Goal: Transaction & Acquisition: Purchase product/service

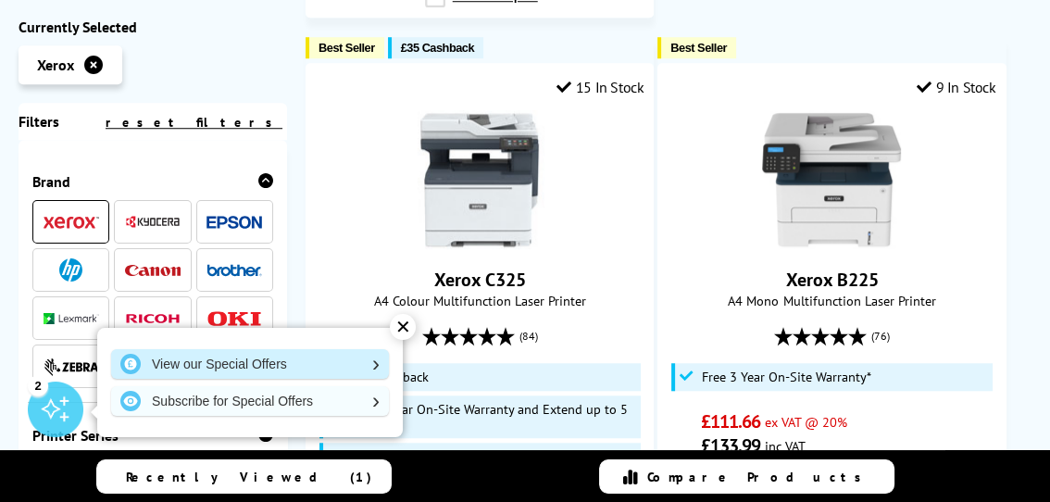
click at [284, 363] on link "View our Special Offers" at bounding box center [250, 364] width 278 height 30
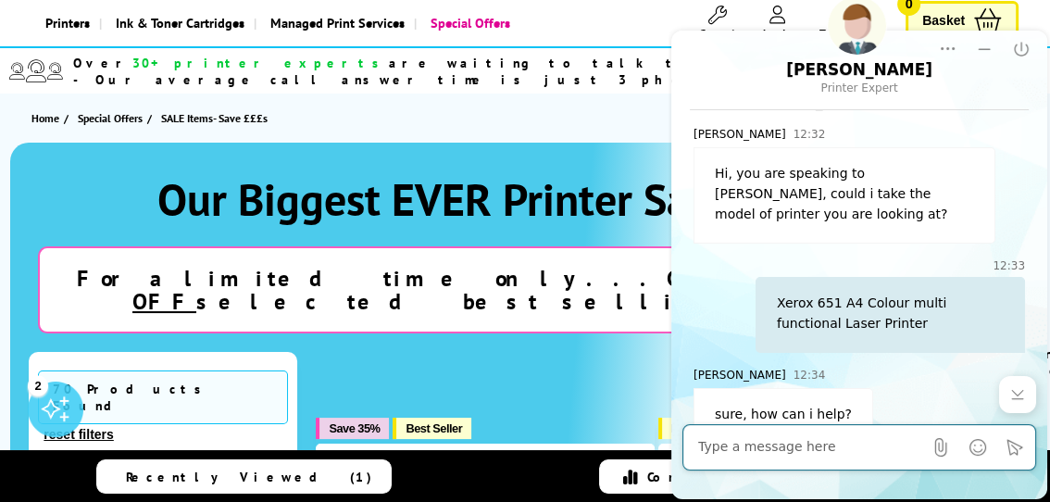
scroll to position [84, 0]
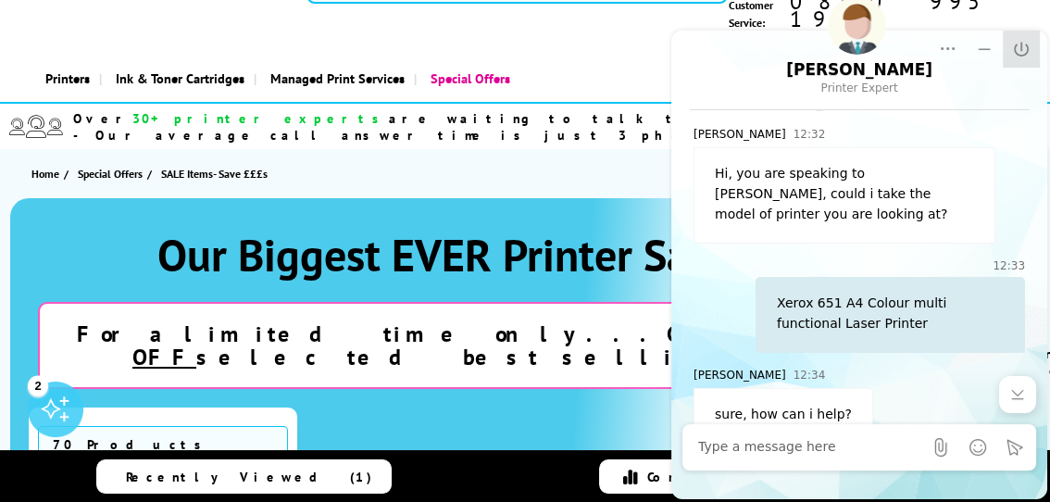
click at [1020, 43] on icon "End Chat" at bounding box center [1021, 49] width 19 height 19
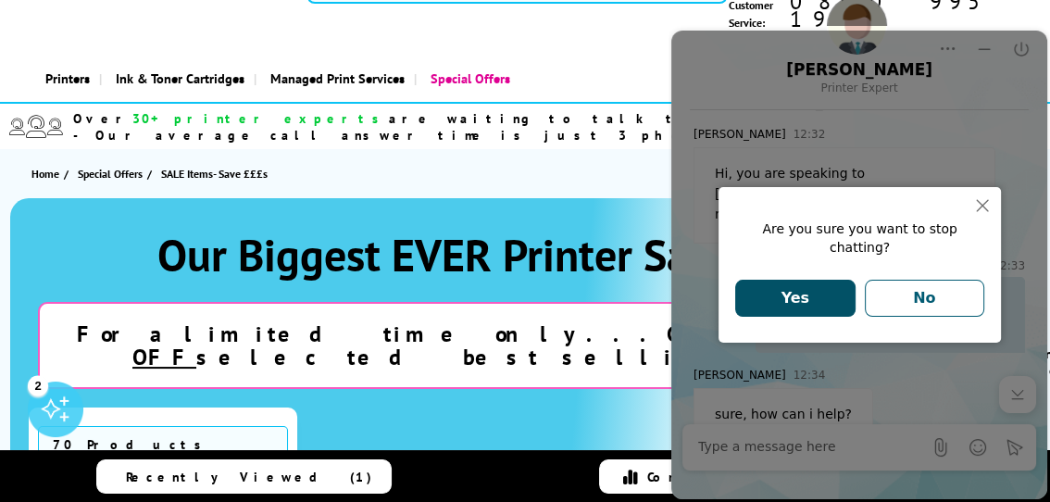
click at [807, 307] on button "Yes" at bounding box center [795, 298] width 120 height 37
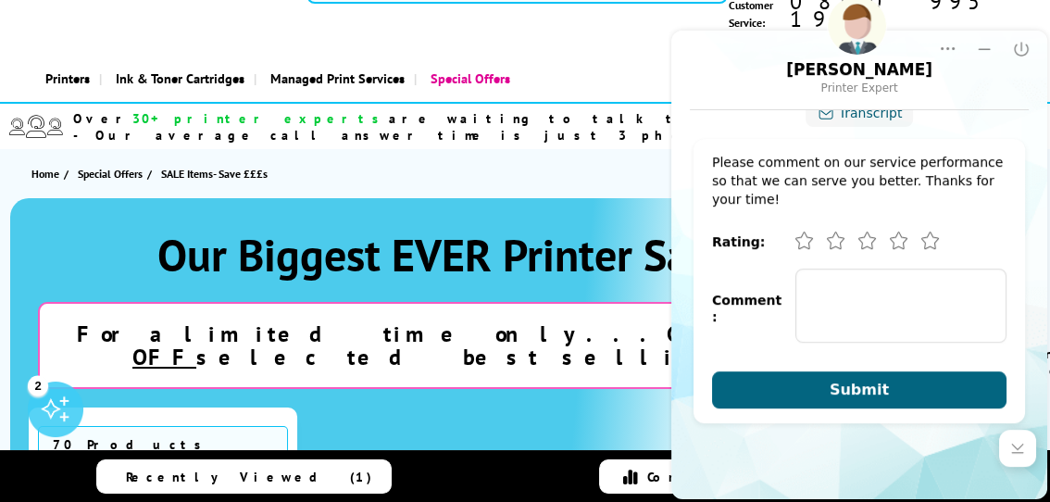
scroll to position [834, 0]
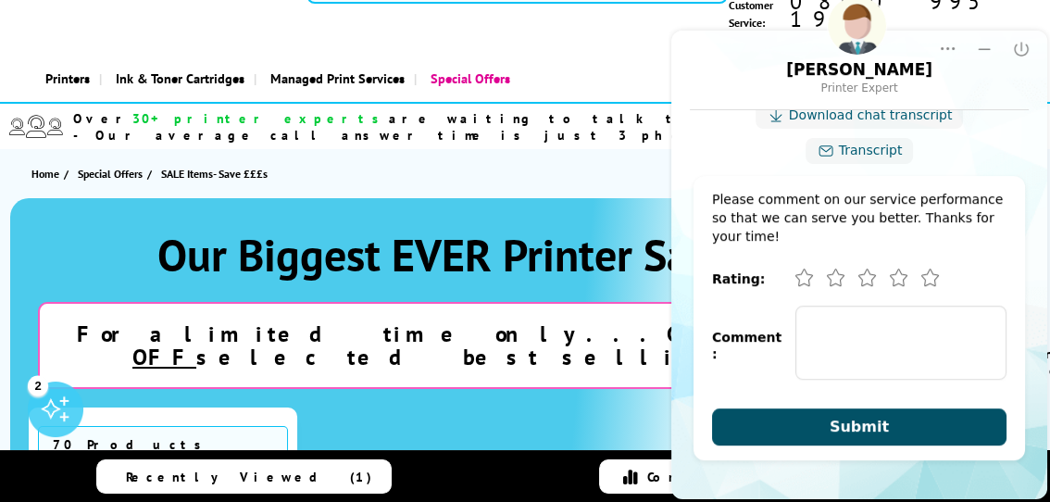
click at [781, 425] on button "Submit" at bounding box center [859, 426] width 295 height 37
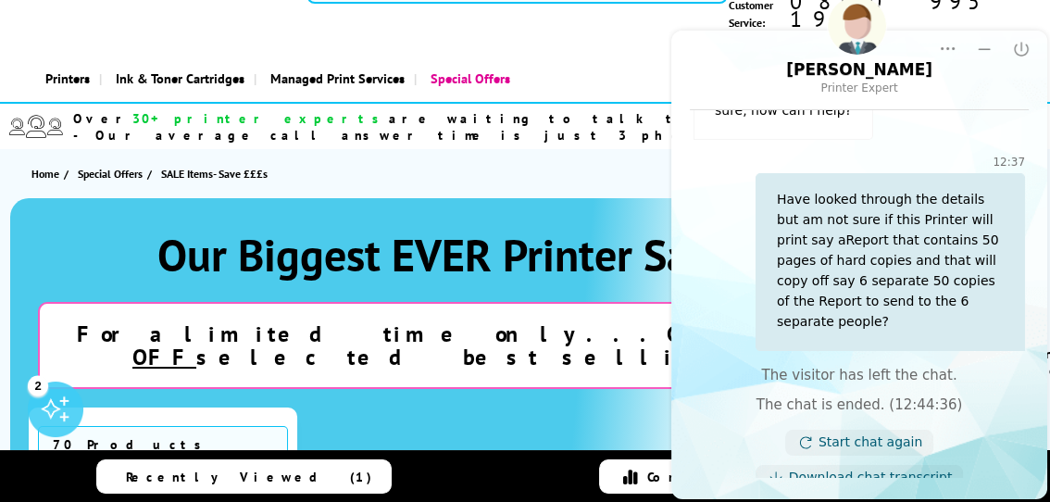
scroll to position [107, 0]
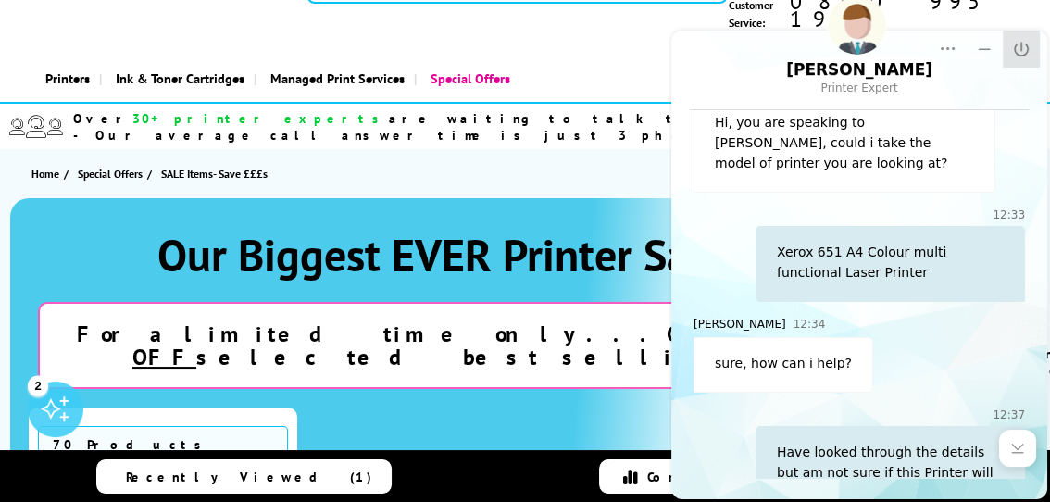
click at [1020, 47] on icon "Close" at bounding box center [1021, 49] width 19 height 19
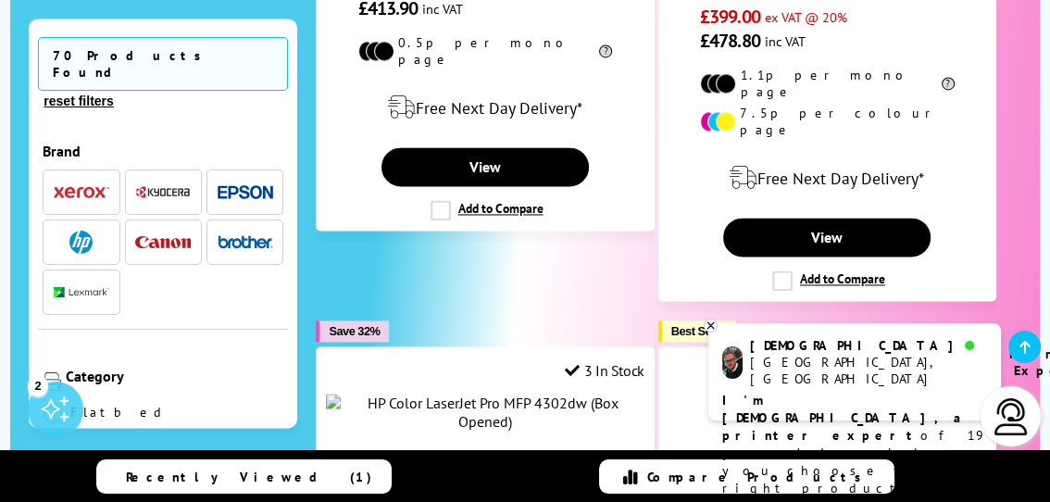
scroll to position [2610, 0]
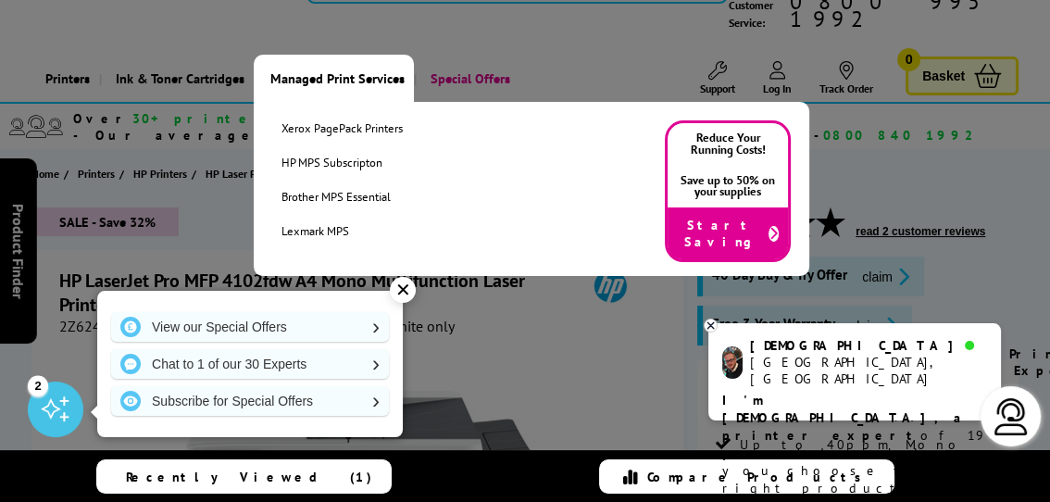
scroll to position [168, 0]
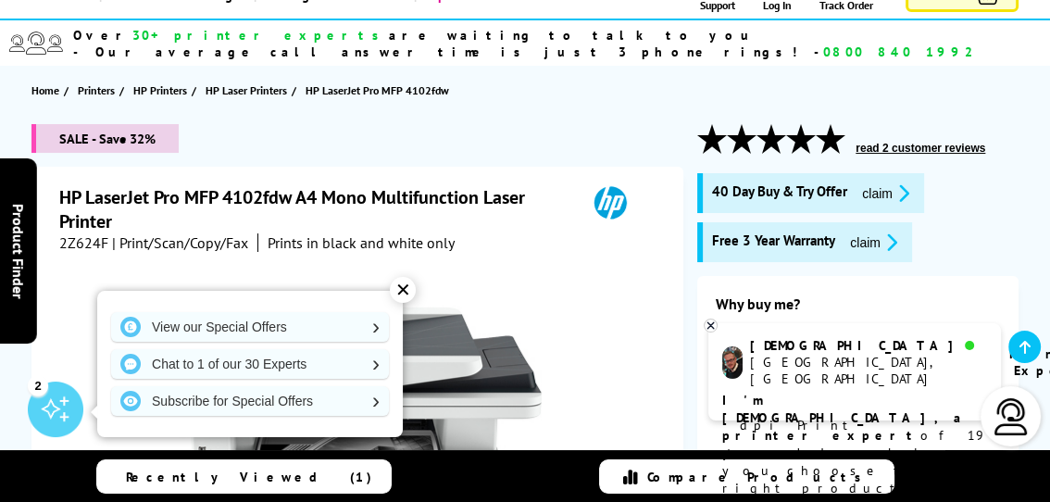
click at [406, 290] on div "✕" at bounding box center [403, 290] width 26 height 26
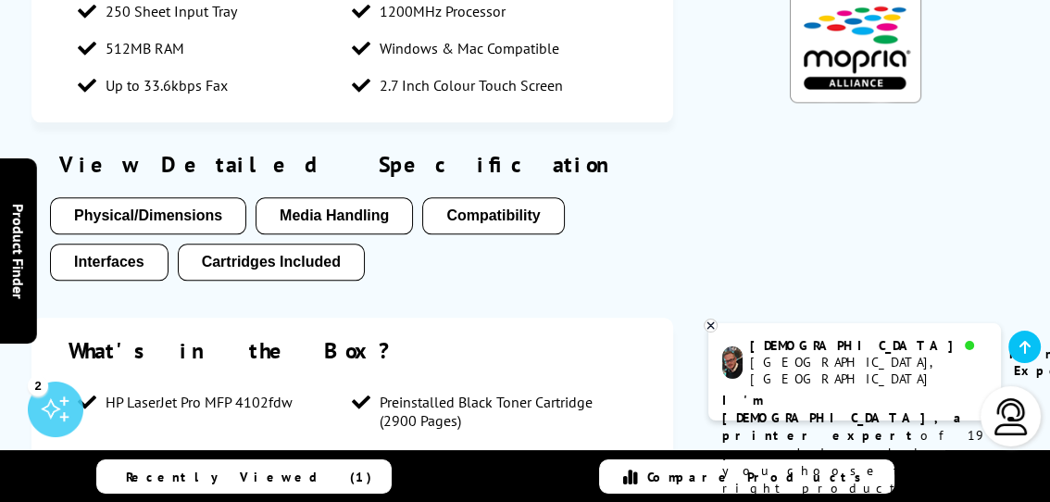
scroll to position [1937, 0]
